Goal: Information Seeking & Learning: Learn about a topic

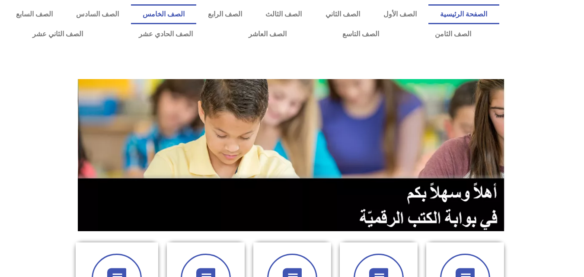
click at [196, 11] on link "الصف الخامس" at bounding box center [163, 14] width 65 height 20
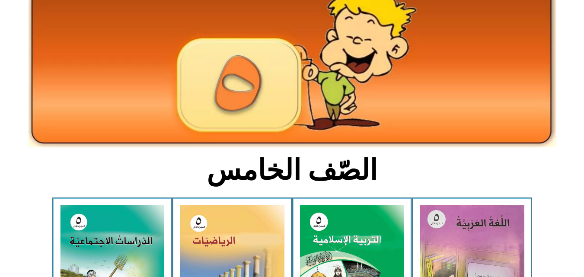
scroll to position [81, 0]
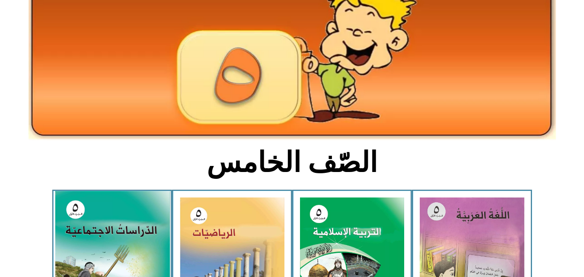
click at [137, 239] on img at bounding box center [111, 262] width 115 height 142
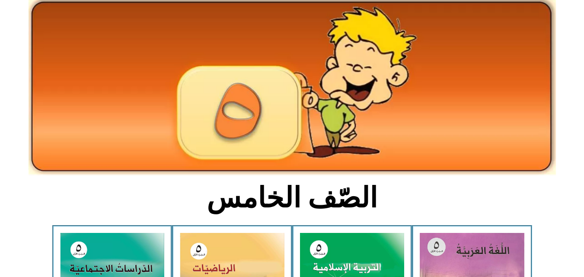
scroll to position [0, 0]
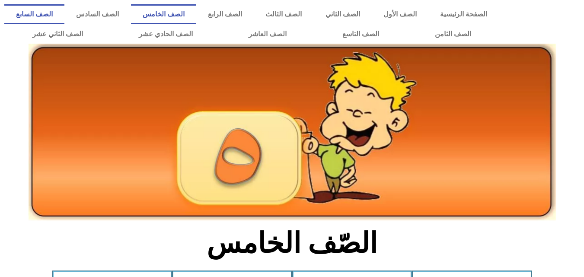
click at [64, 10] on link "الصف السابع" at bounding box center [34, 14] width 60 height 20
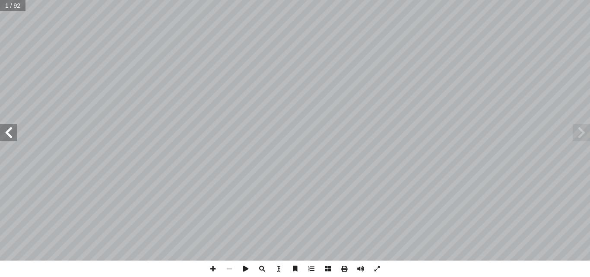
click at [7, 134] on span at bounding box center [8, 132] width 17 height 17
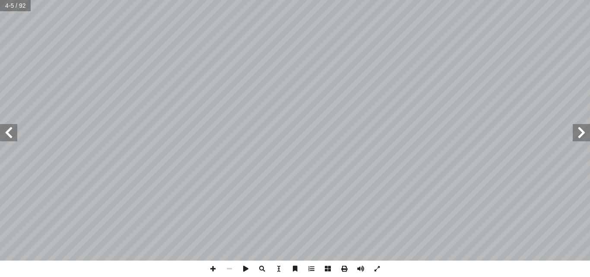
click at [7, 134] on span at bounding box center [8, 132] width 17 height 17
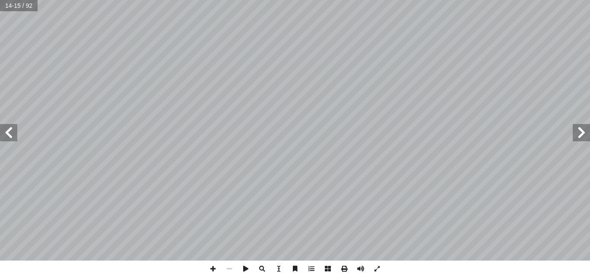
click at [8, 134] on span at bounding box center [8, 132] width 17 height 17
click at [210, 268] on span at bounding box center [213, 269] width 16 height 16
click at [9, 138] on span at bounding box center [8, 132] width 17 height 17
click at [227, 267] on span at bounding box center [229, 269] width 16 height 16
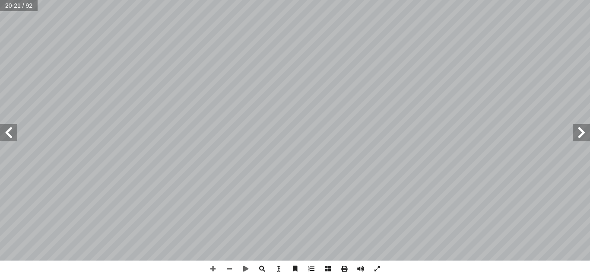
click at [580, 131] on span at bounding box center [581, 132] width 17 height 17
click at [227, 268] on span at bounding box center [229, 269] width 16 height 16
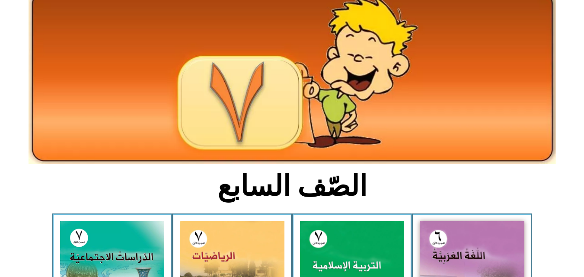
scroll to position [64, 0]
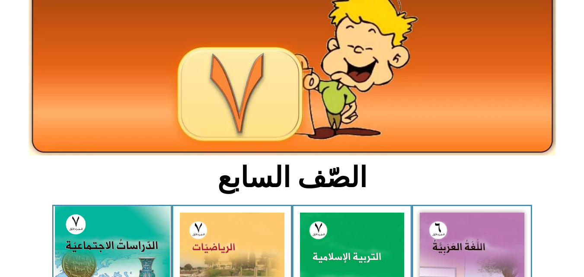
click at [100, 241] on img at bounding box center [111, 277] width 115 height 143
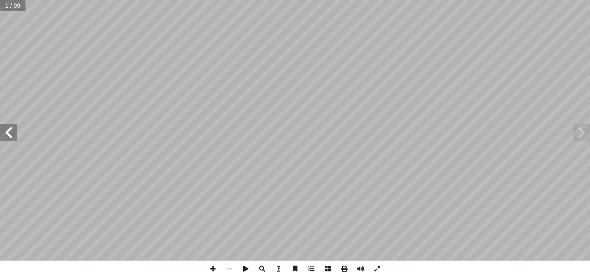
click at [12, 136] on span at bounding box center [8, 132] width 17 height 17
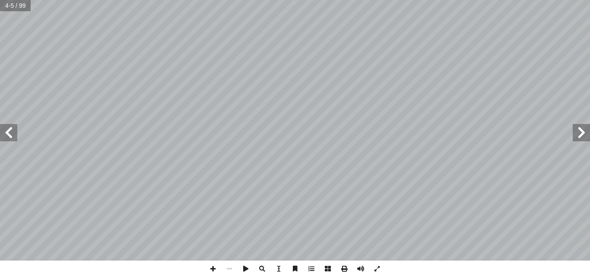
click at [12, 136] on span at bounding box center [8, 132] width 17 height 17
click at [7, 133] on span at bounding box center [8, 132] width 17 height 17
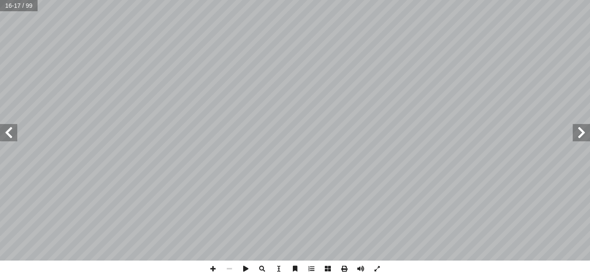
click at [7, 133] on span at bounding box center [8, 132] width 17 height 17
click at [7, 134] on span at bounding box center [8, 132] width 17 height 17
click at [10, 130] on span at bounding box center [8, 132] width 17 height 17
